Goal: Information Seeking & Learning: Learn about a topic

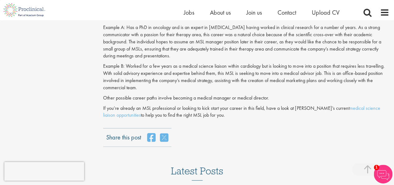
scroll to position [779, 0]
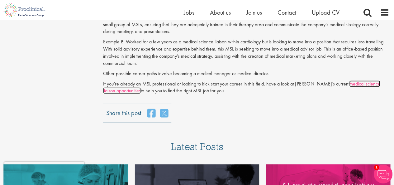
click at [104, 80] on link "medical science liaison opportunities" at bounding box center [241, 87] width 277 height 14
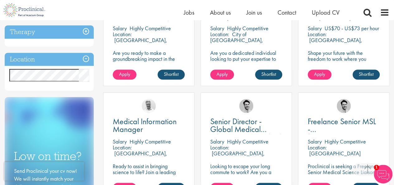
scroll to position [156, 0]
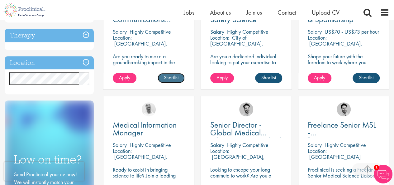
click at [172, 80] on link "Shortlist" at bounding box center [171, 78] width 27 height 10
click at [172, 79] on link "Shortlisted" at bounding box center [169, 78] width 32 height 10
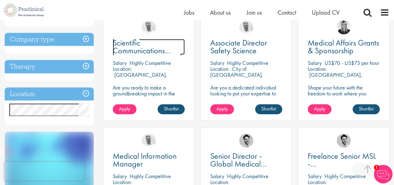
click at [148, 45] on span "Scientific Communications Manager - Oncology" at bounding box center [147, 50] width 69 height 26
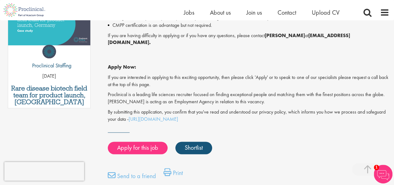
scroll to position [374, 0]
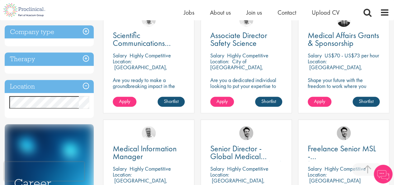
scroll to position [125, 0]
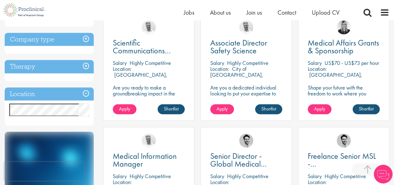
click at [242, 42] on span "Associate Director Safety Science" at bounding box center [238, 46] width 57 height 18
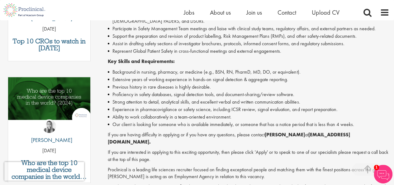
scroll to position [280, 0]
